Goal: Task Accomplishment & Management: Use online tool/utility

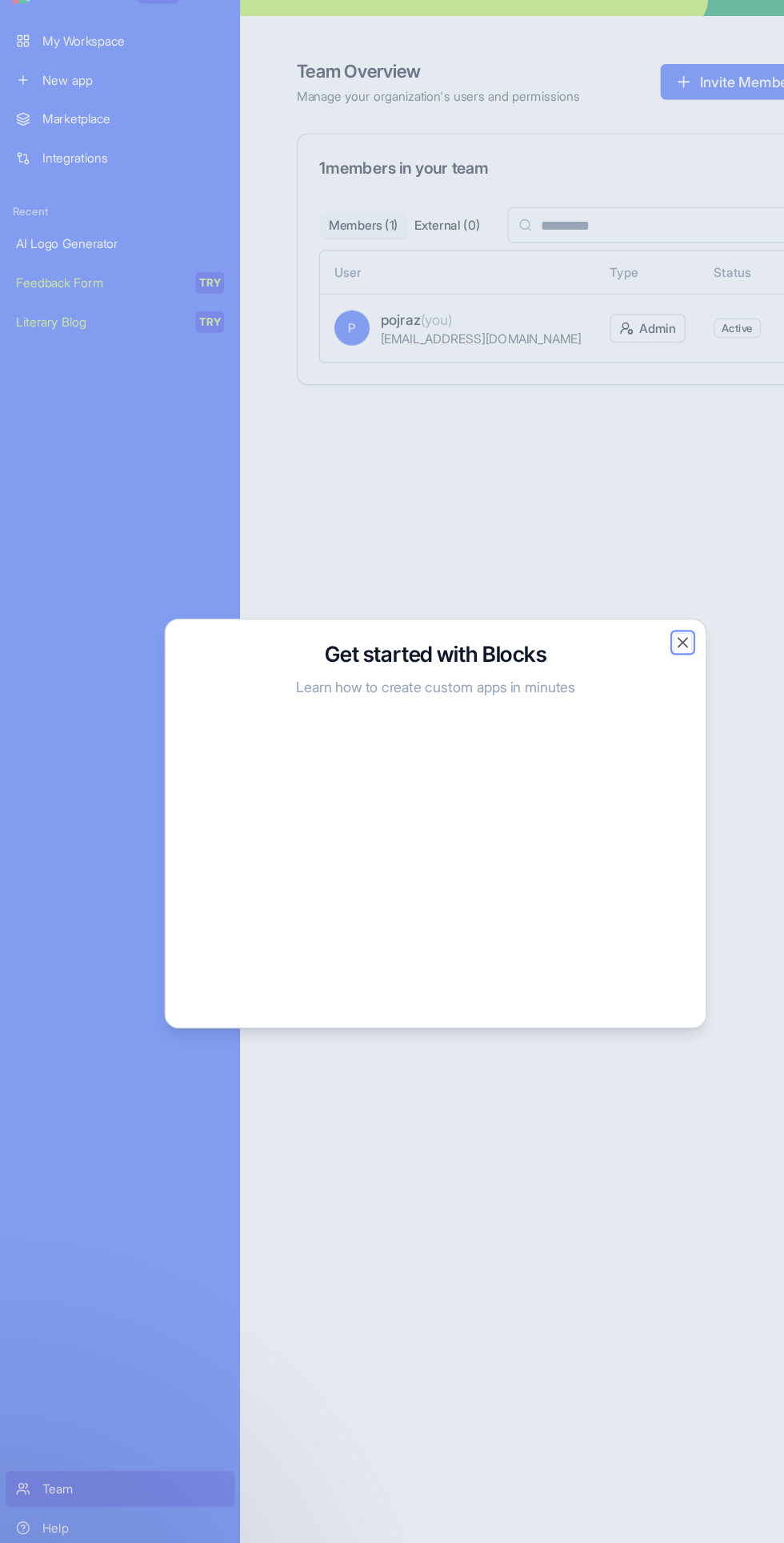
click at [613, 617] on button "Close" at bounding box center [613, 608] width 16 height 16
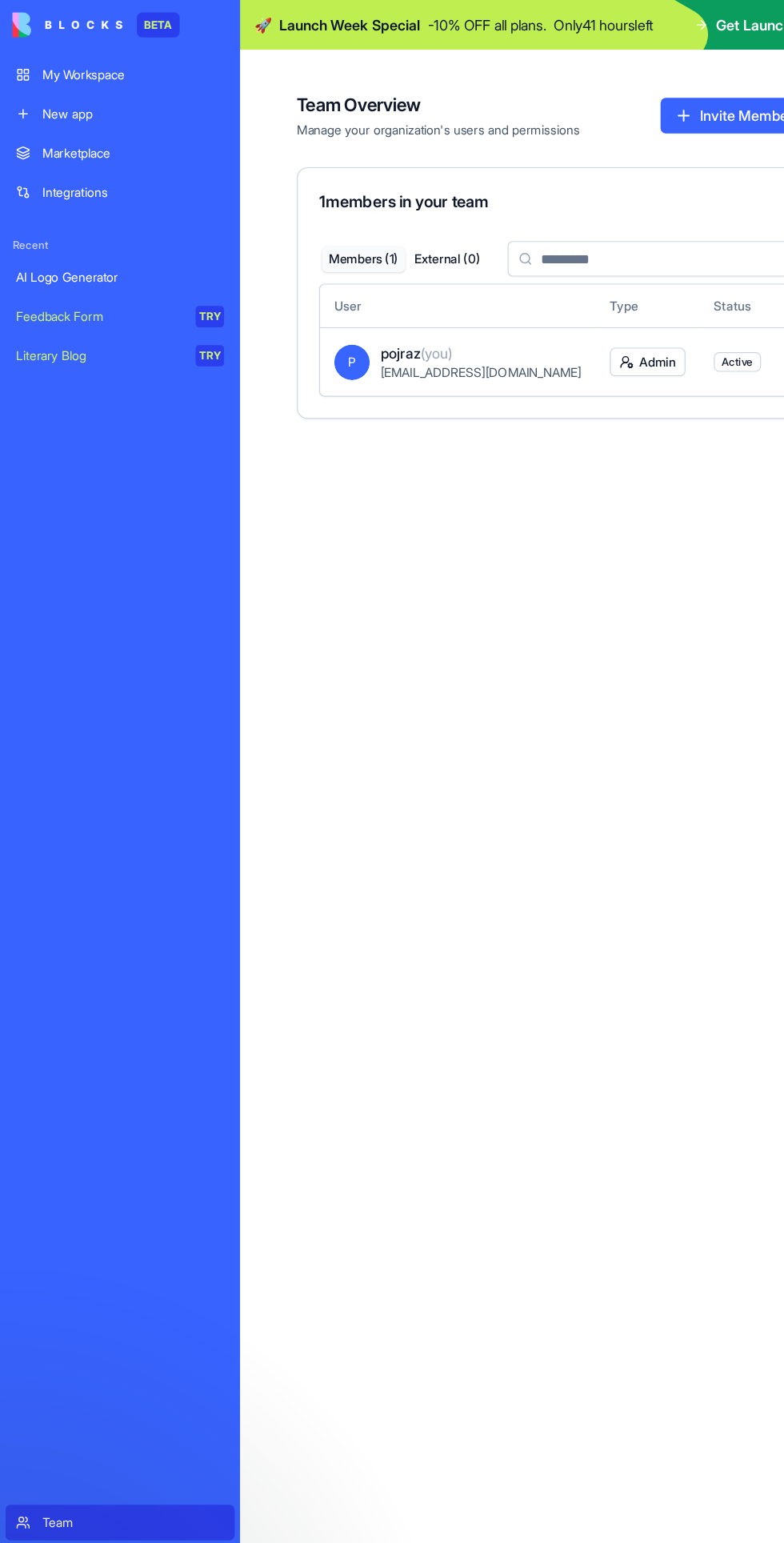
click at [128, 102] on div "New app" at bounding box center [120, 102] width 163 height 16
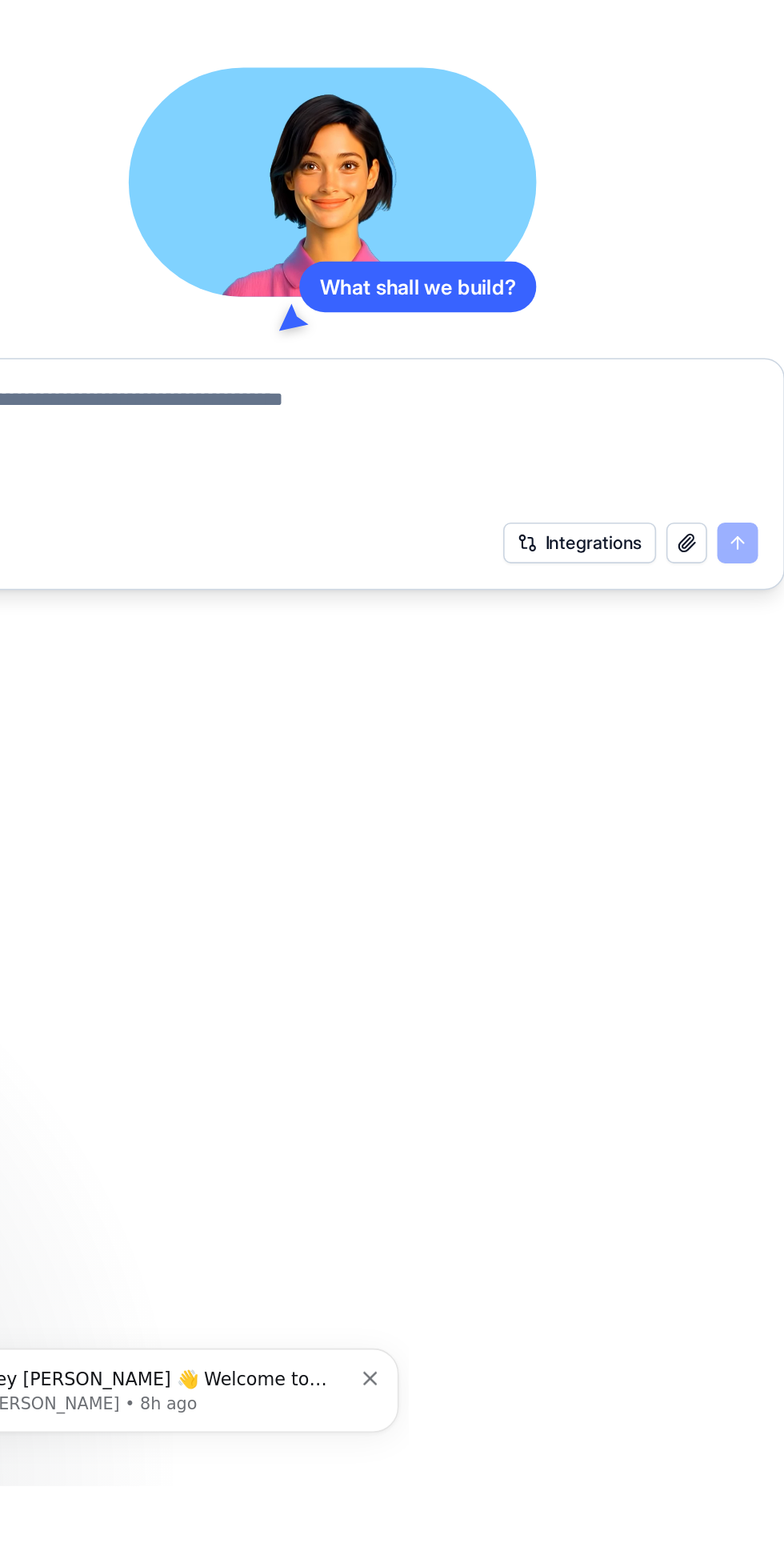
click at [664, 944] on button "Integrations" at bounding box center [655, 951] width 96 height 26
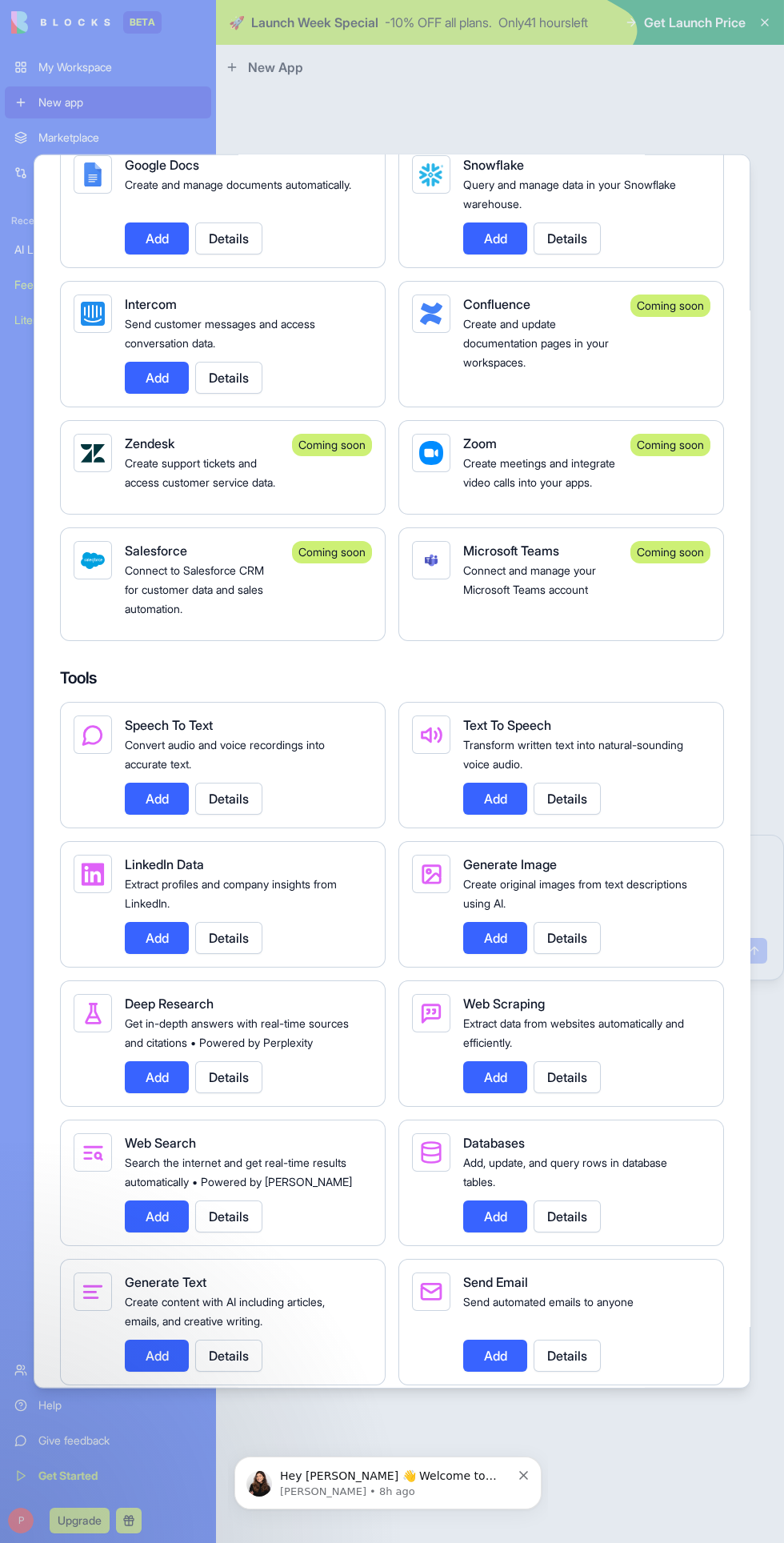
scroll to position [1511, 0]
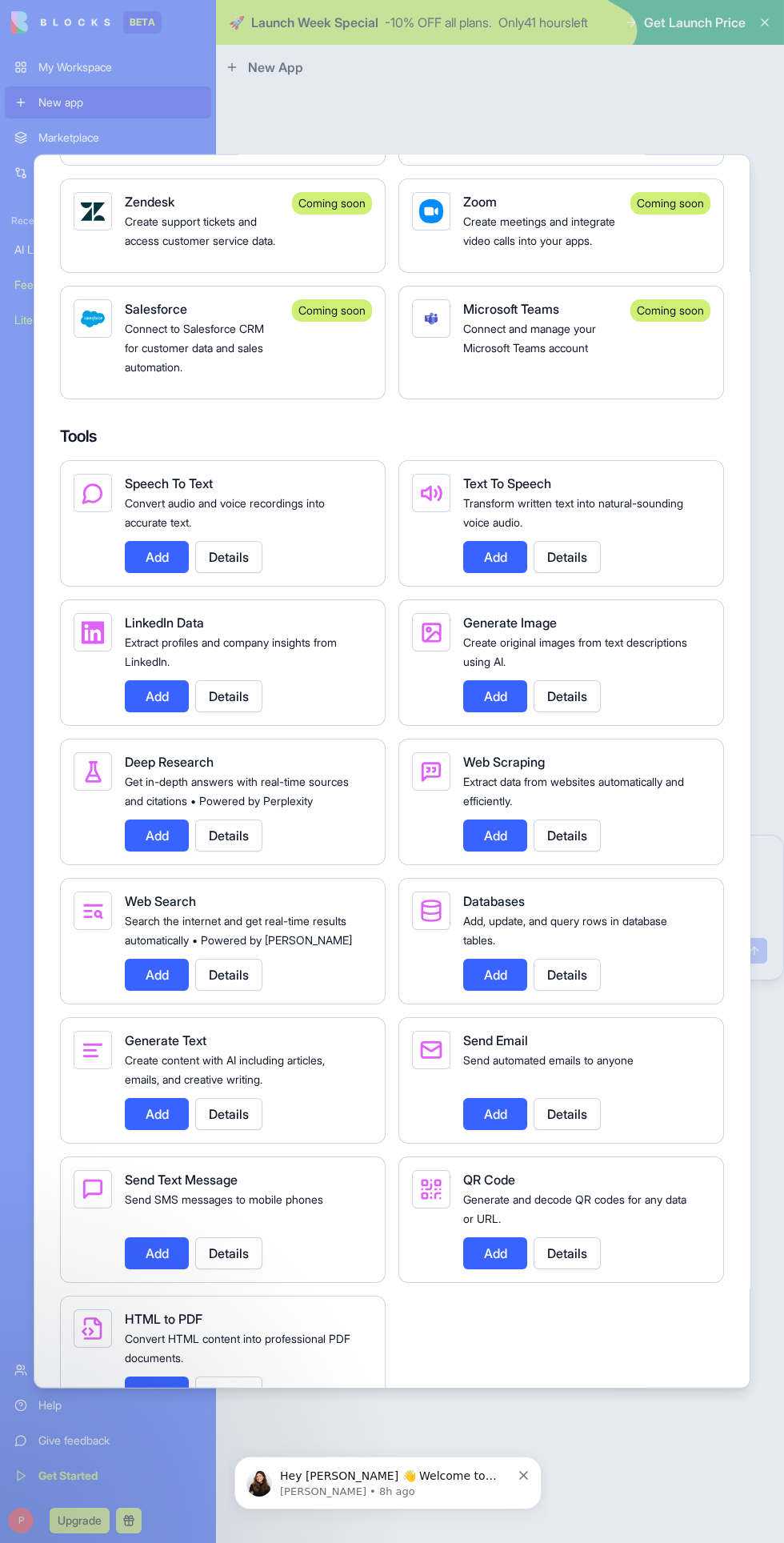
click at [651, 1488] on div at bounding box center [392, 772] width 784 height 1543
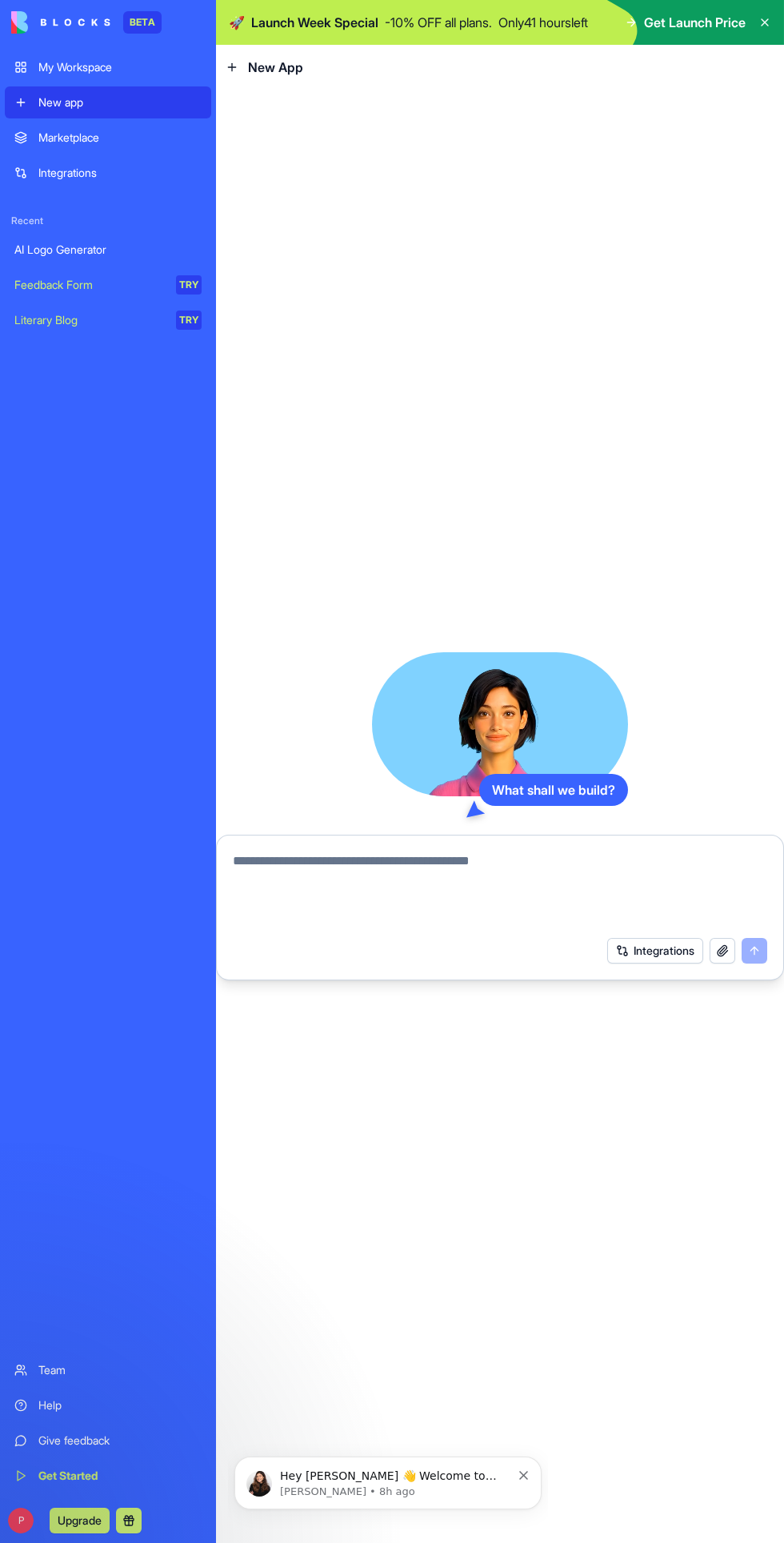
click at [493, 863] on textarea at bounding box center [499, 889] width 535 height 77
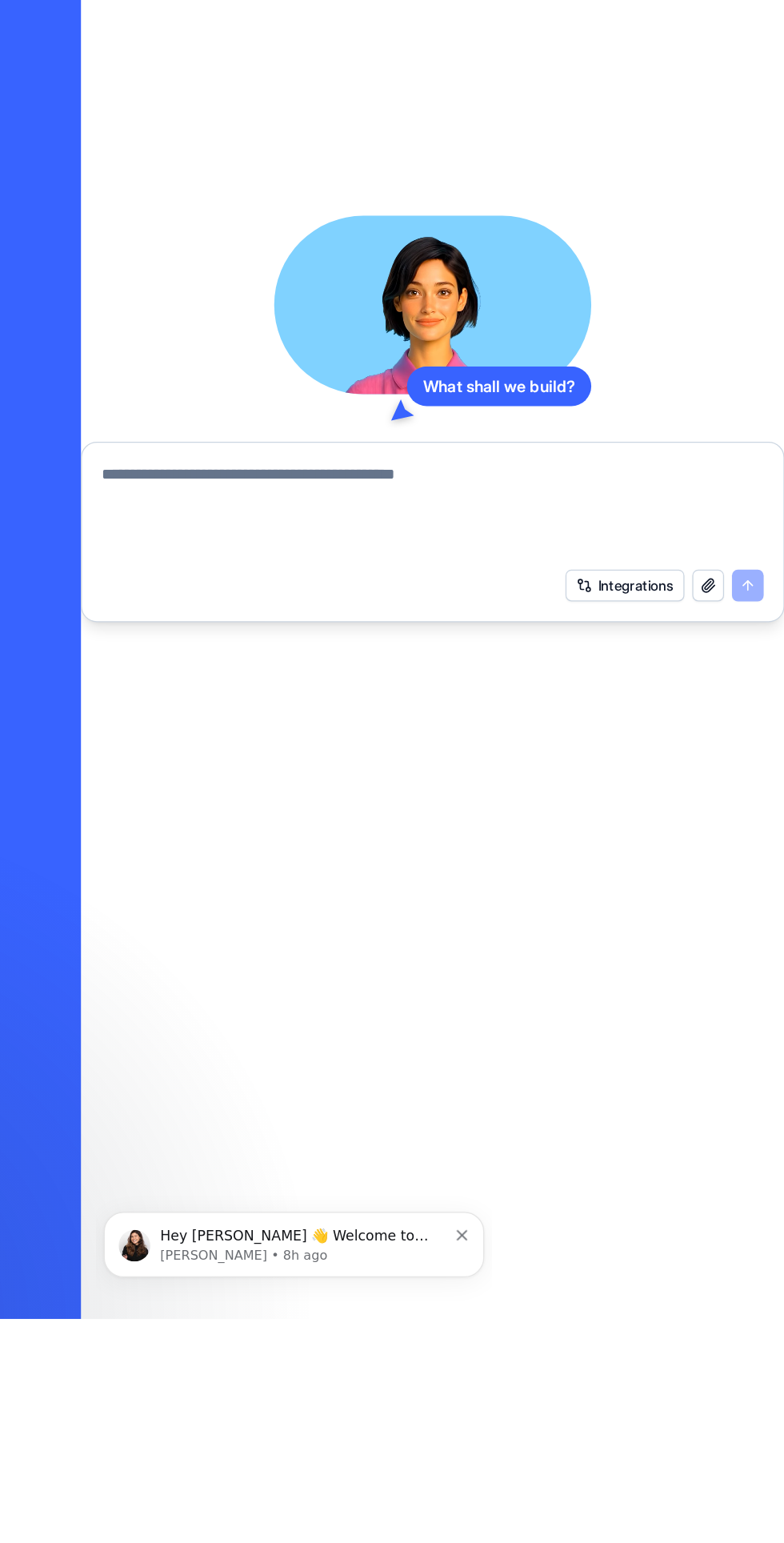
scroll to position [0, 0]
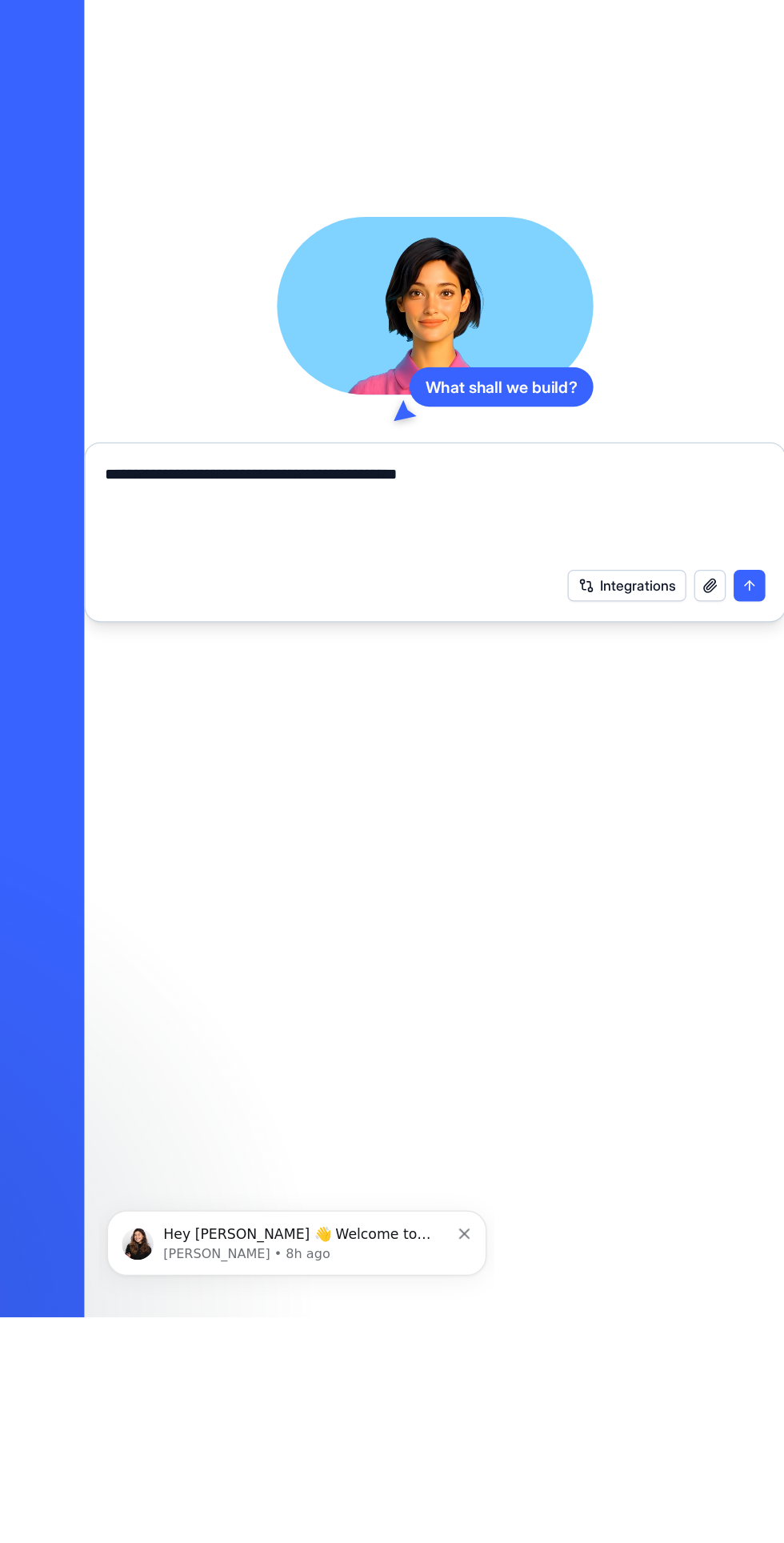
type textarea "**********"
click at [751, 953] on button "submit" at bounding box center [754, 951] width 26 height 26
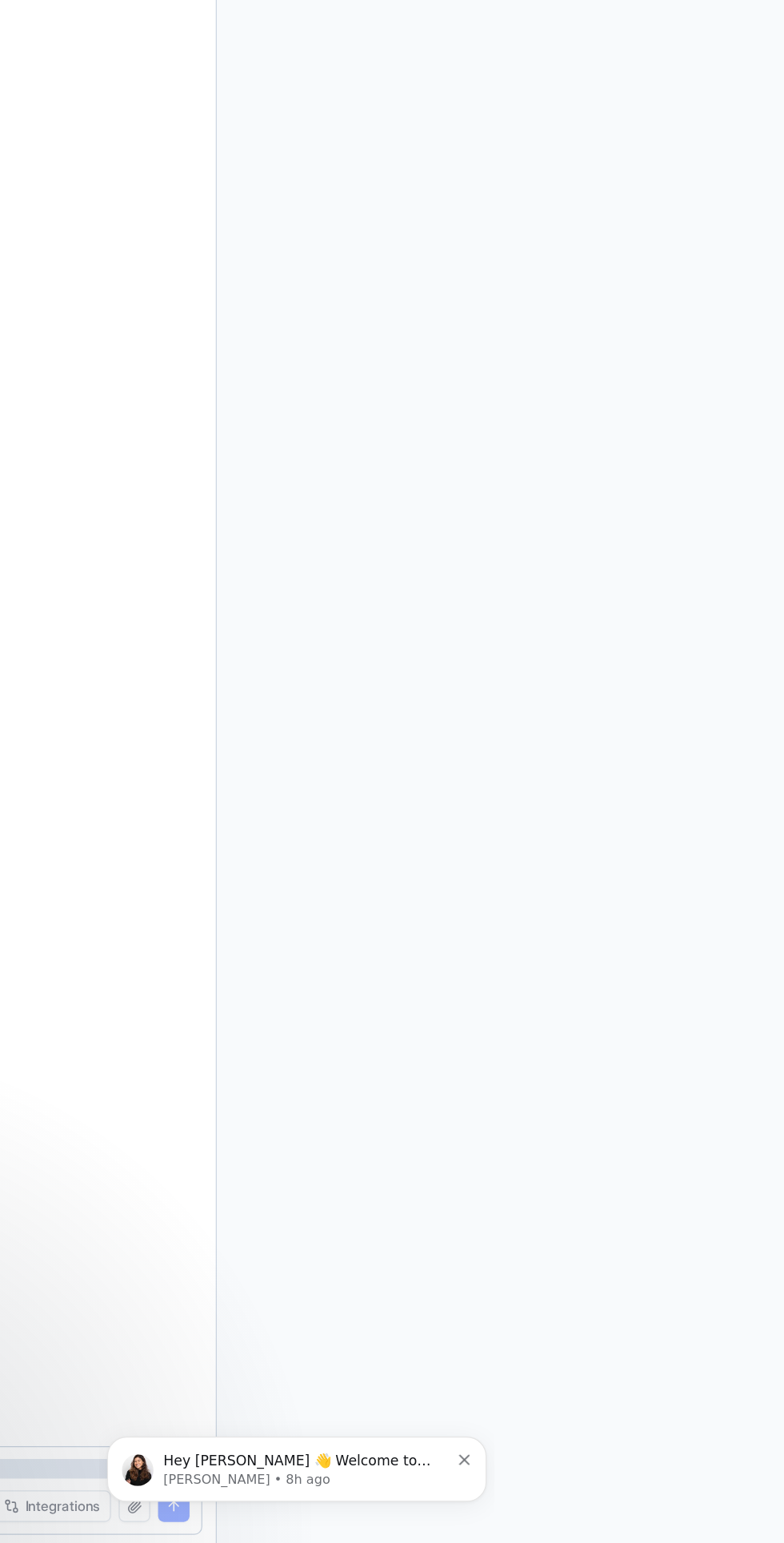
click at [743, 940] on div at bounding box center [553, 794] width 461 height 1498
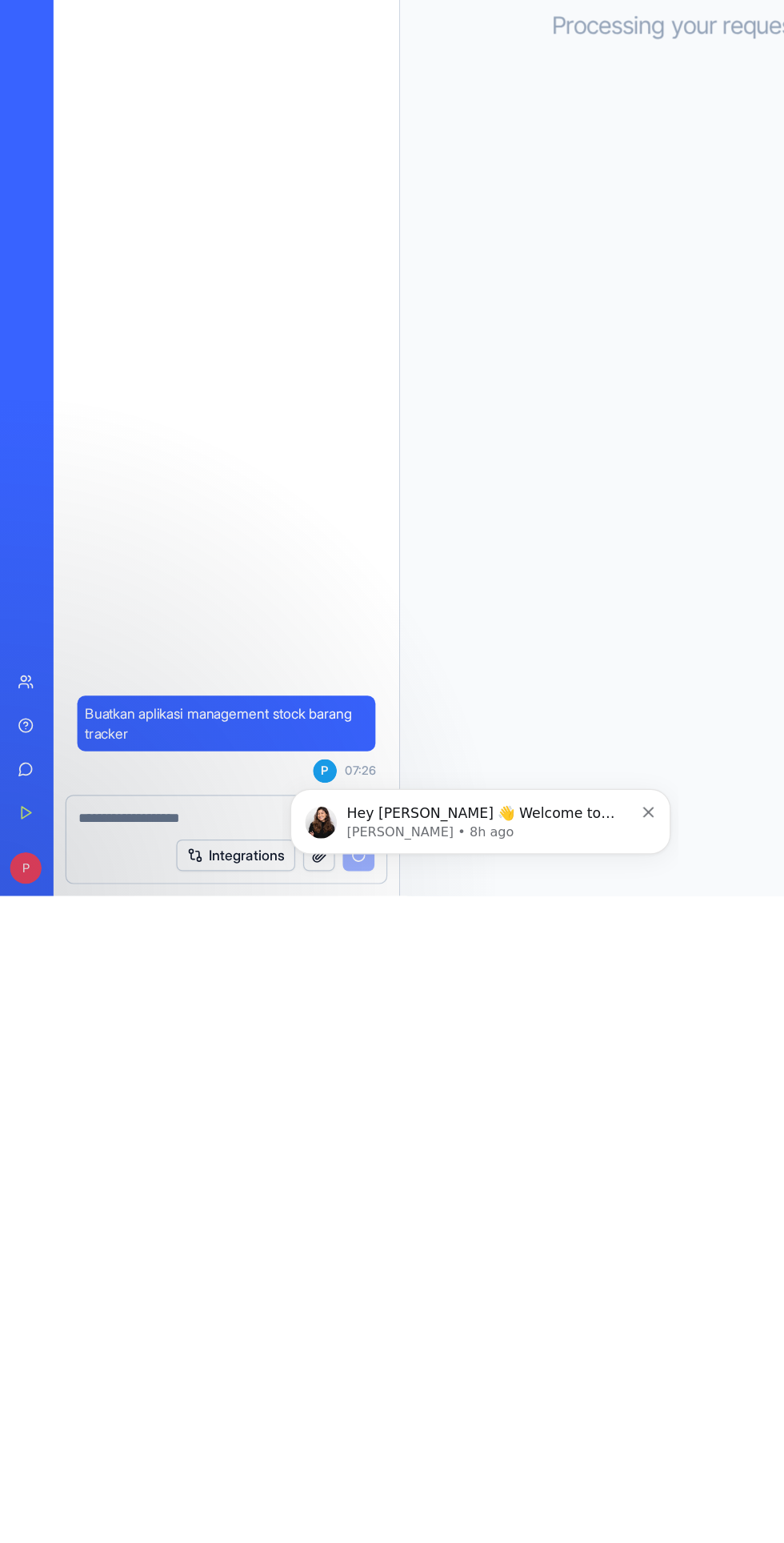
click at [471, 804] on p "Hey [PERSON_NAME] 👋 Welcome to Blocks 🙌 I'm here if you have any questions!" at bounding box center [449, 799] width 231 height 16
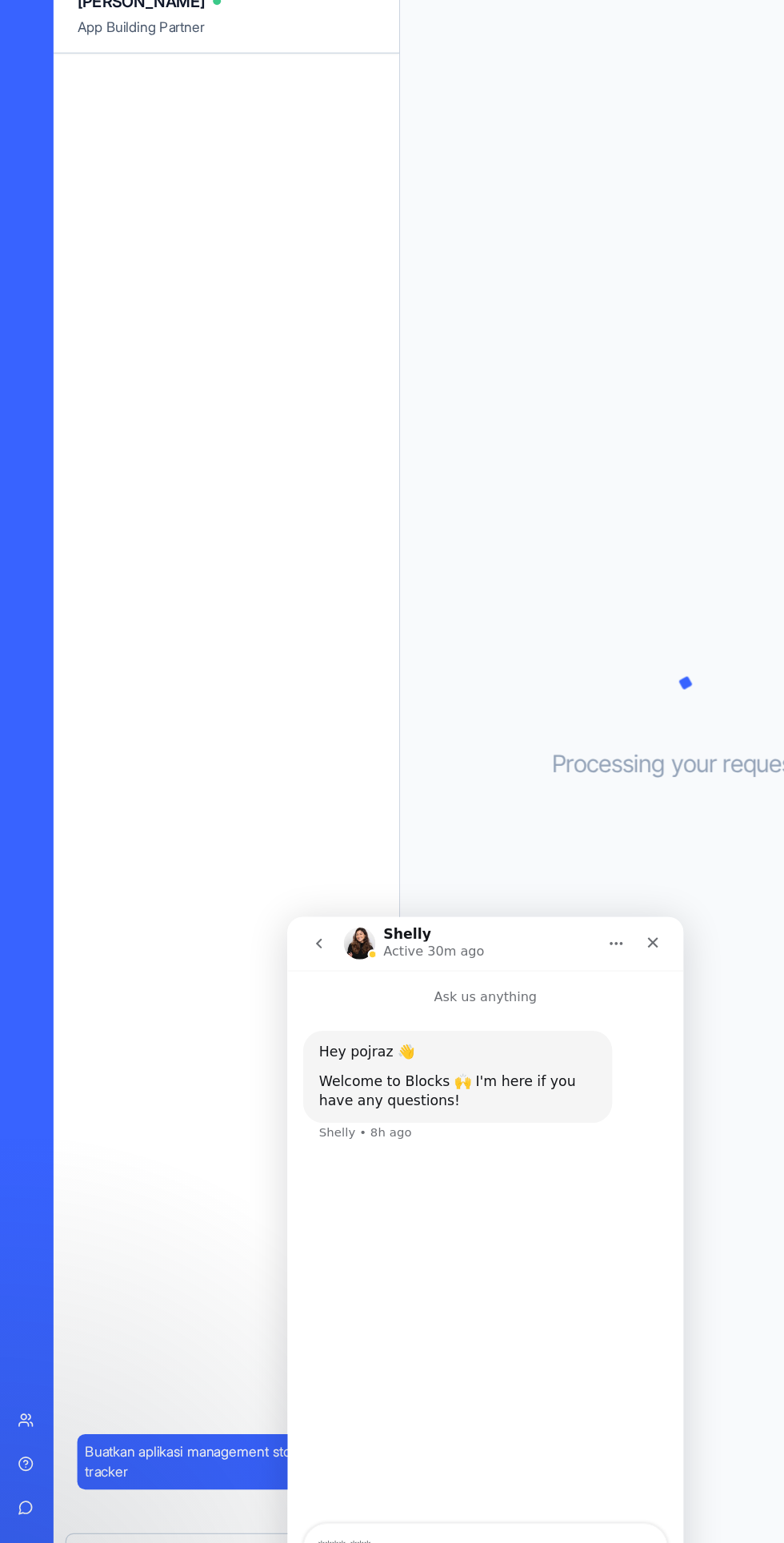
click at [589, 935] on div "Close" at bounding box center [582, 937] width 29 height 29
